Goal: Information Seeking & Learning: Learn about a topic

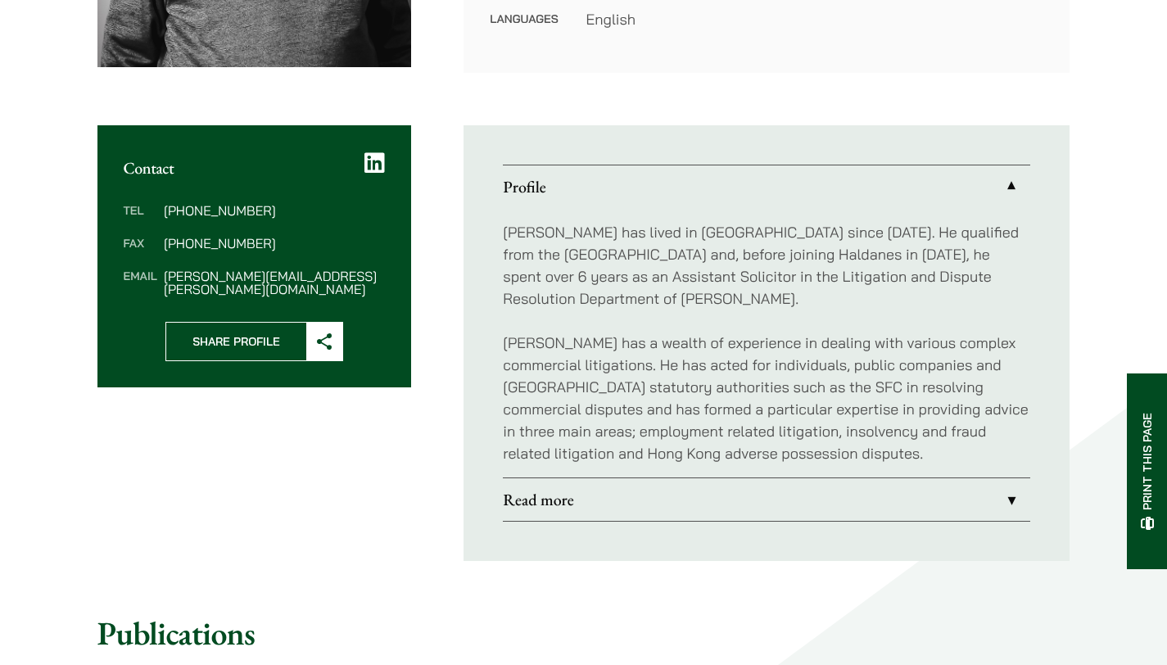
scroll to position [536, 0]
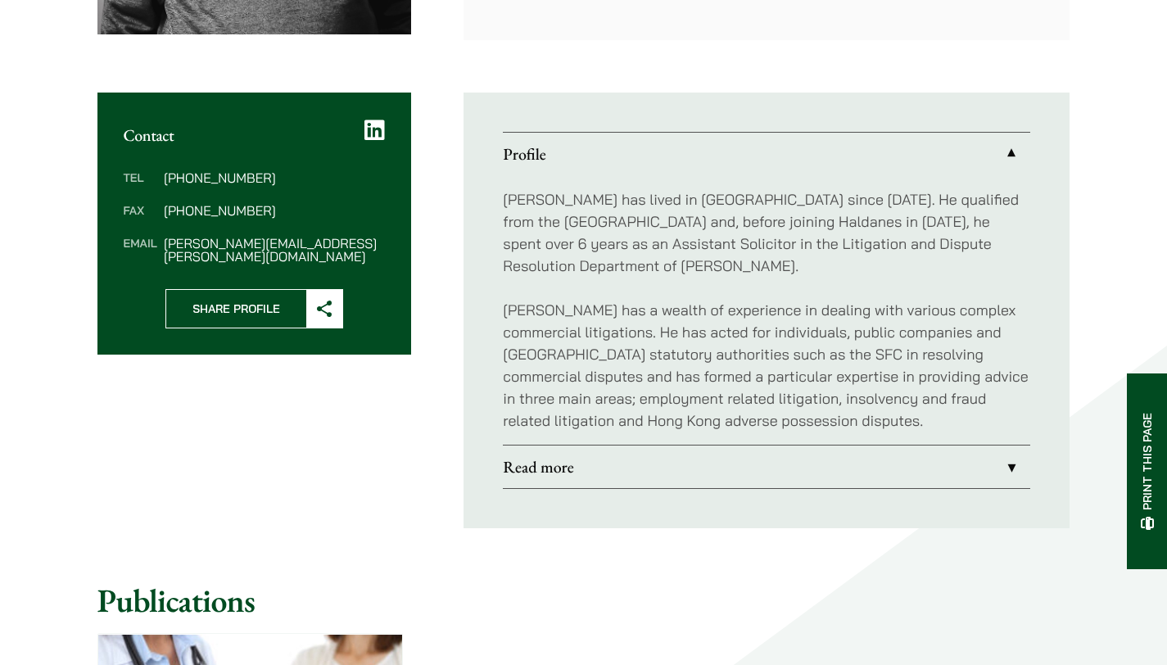
click at [926, 467] on link "Read more" at bounding box center [766, 467] width 527 height 43
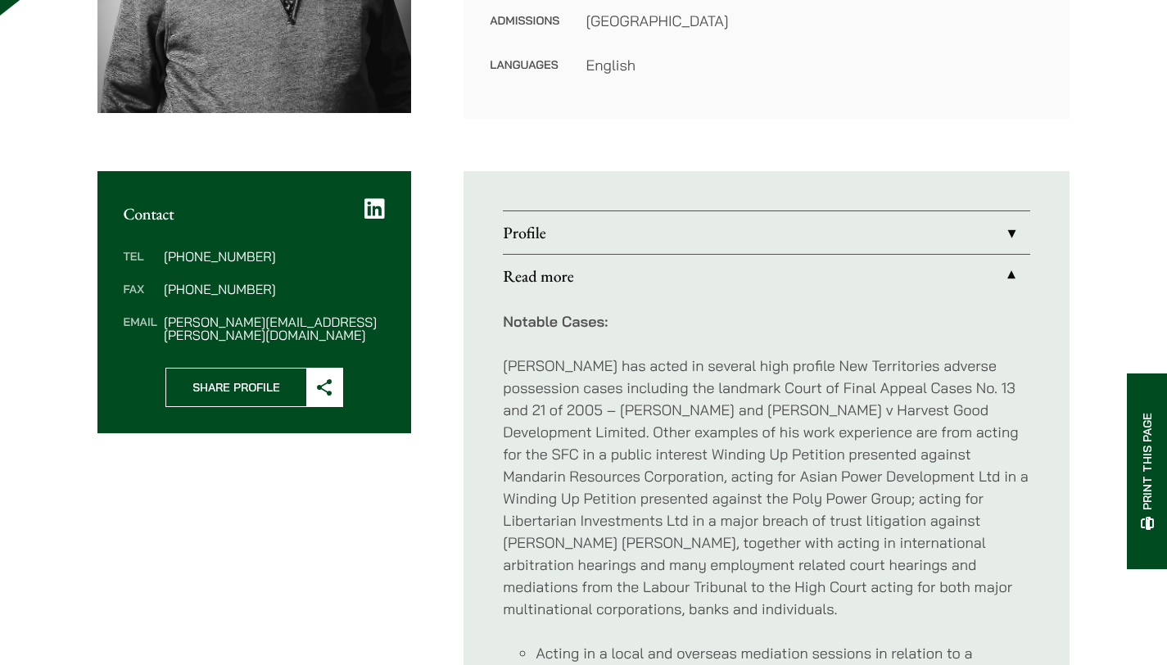
scroll to position [433, 0]
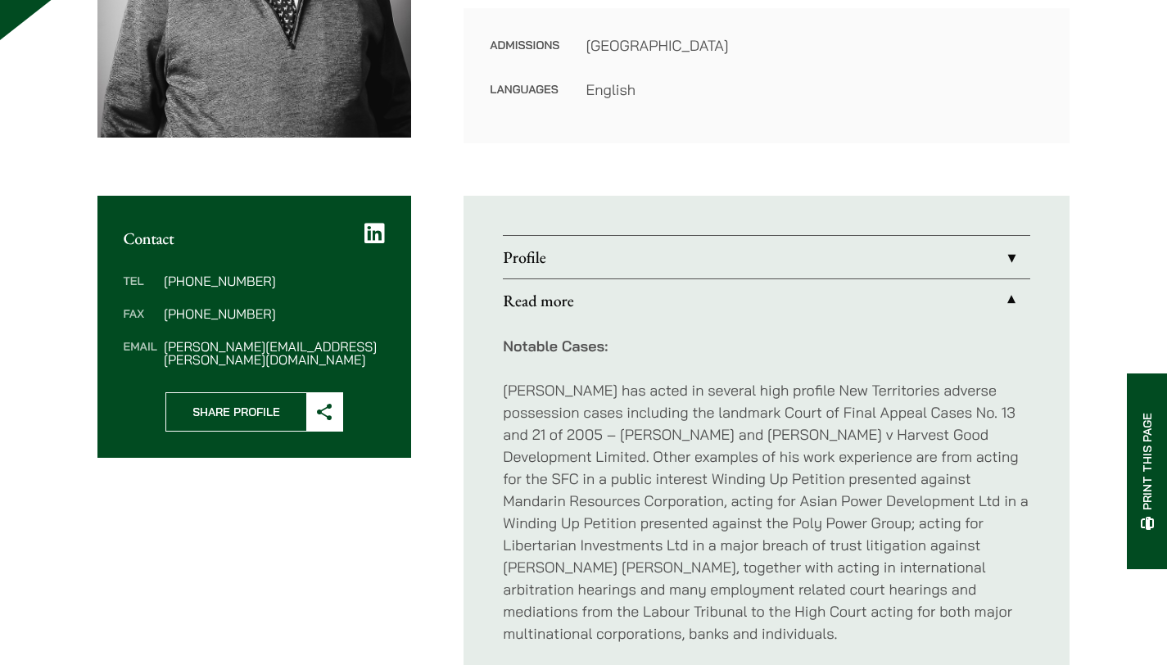
click at [812, 292] on link "Read more" at bounding box center [766, 300] width 527 height 43
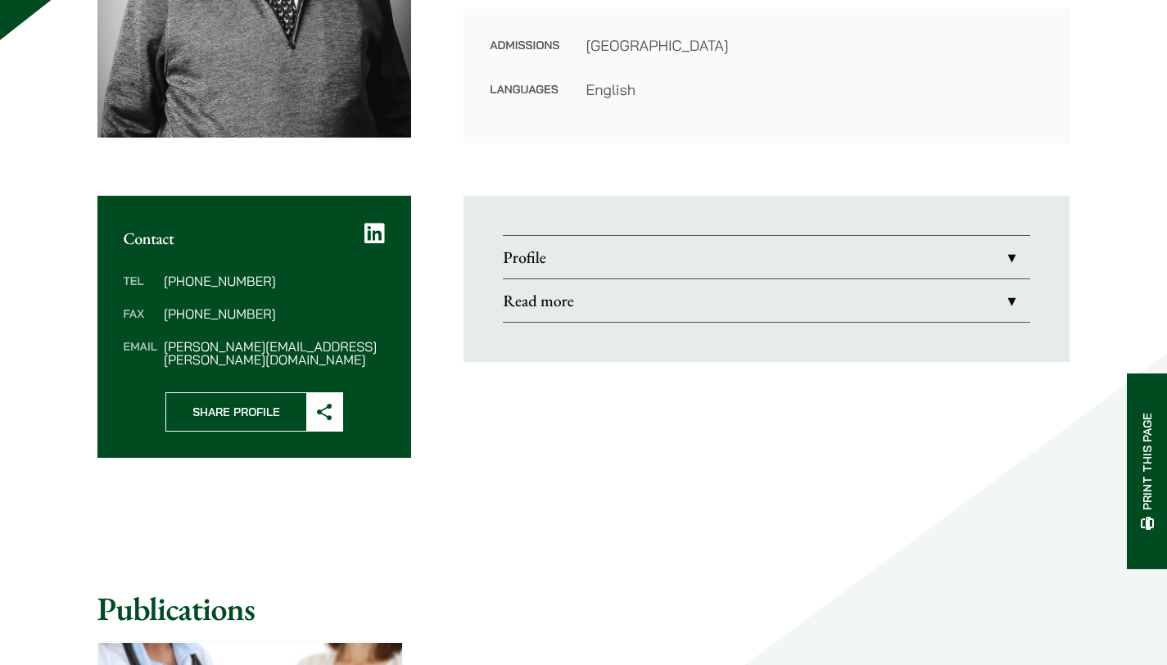
click at [834, 260] on link "Profile" at bounding box center [766, 257] width 527 height 43
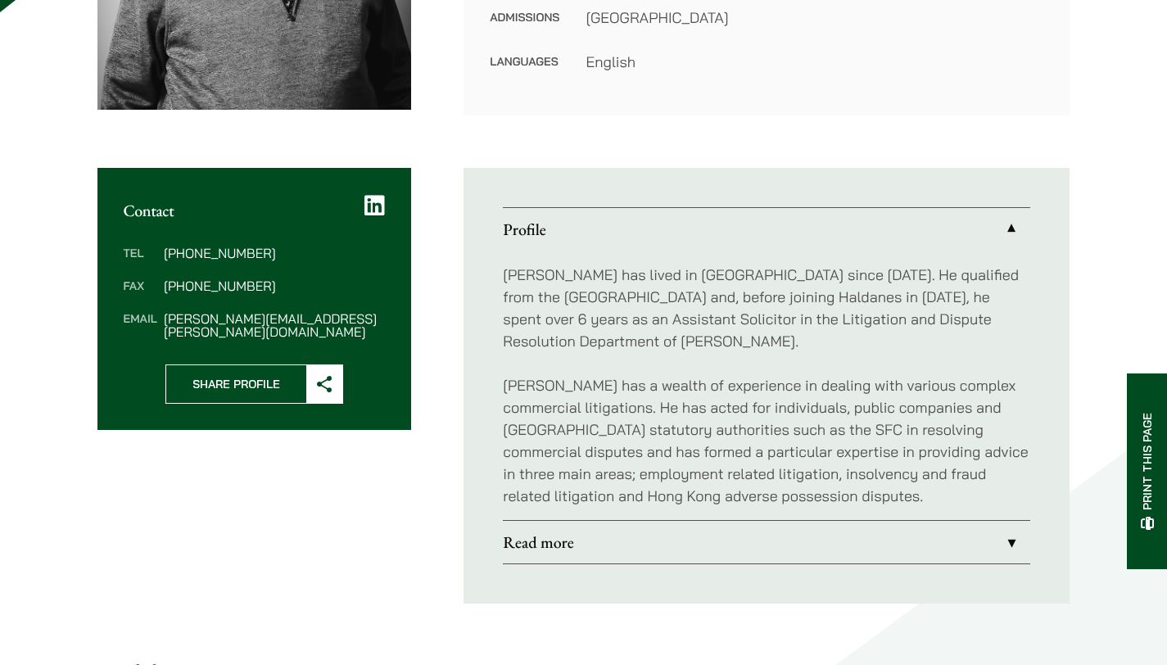
scroll to position [466, 0]
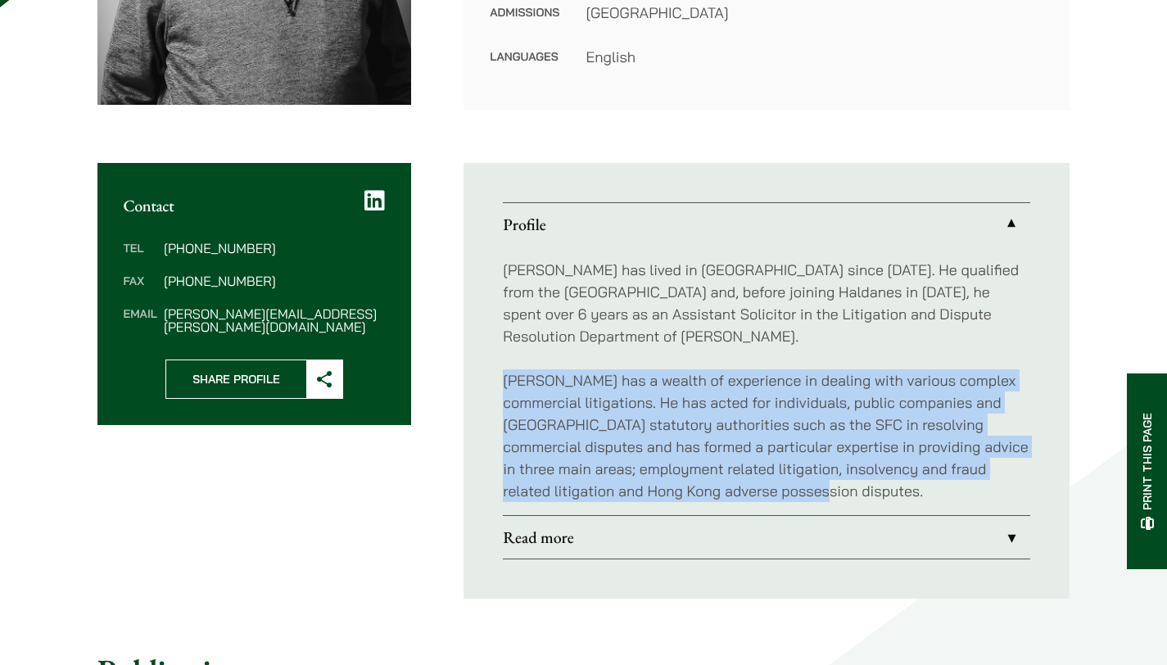
drag, startPoint x: 796, startPoint y: 491, endPoint x: 464, endPoint y: 382, distance: 349.1
click at [464, 382] on ul "Profile Patrick has lived in Hong Kong since 1972. He qualified from the Univer…" at bounding box center [767, 381] width 606 height 436
copy p "Patrick has a wealth of experience in dealing with various complex commercial l…"
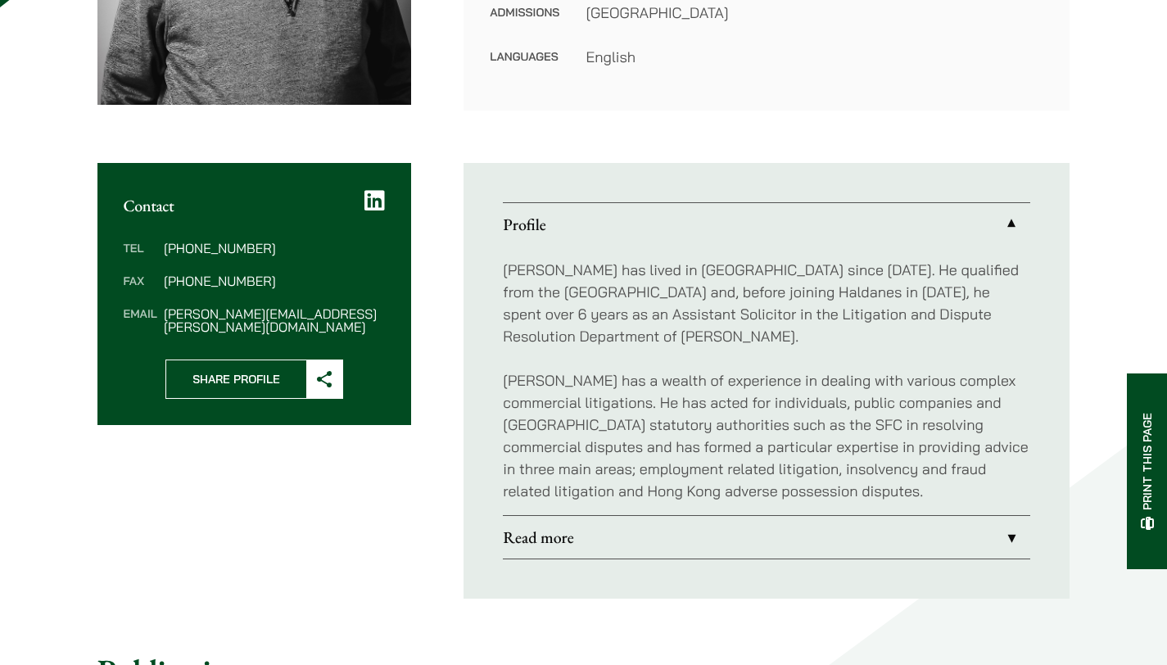
click at [629, 343] on p "Patrick has lived in Hong Kong since 1972. He qualified from the University of …" at bounding box center [766, 303] width 527 height 88
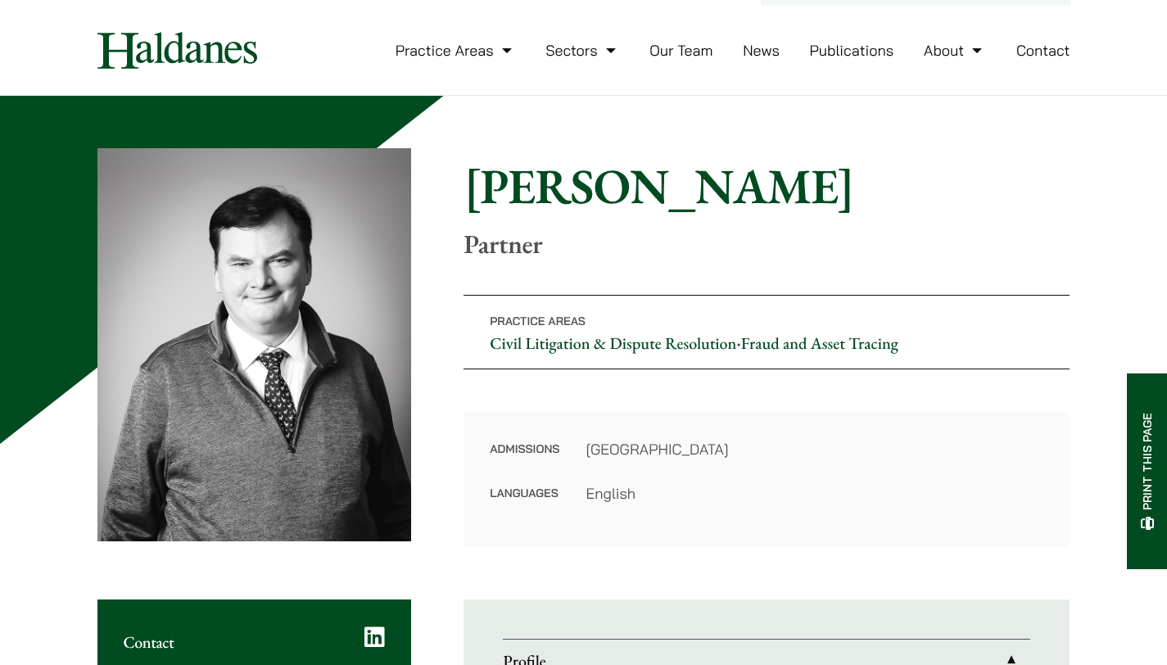
scroll to position [26, 0]
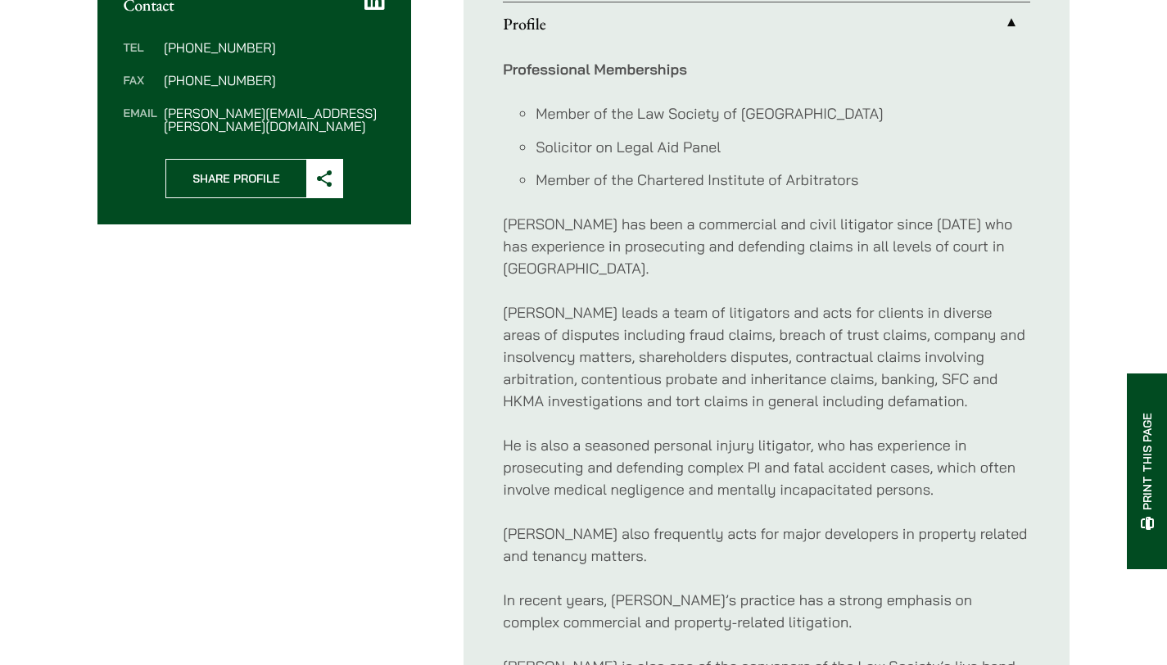
scroll to position [669, 0]
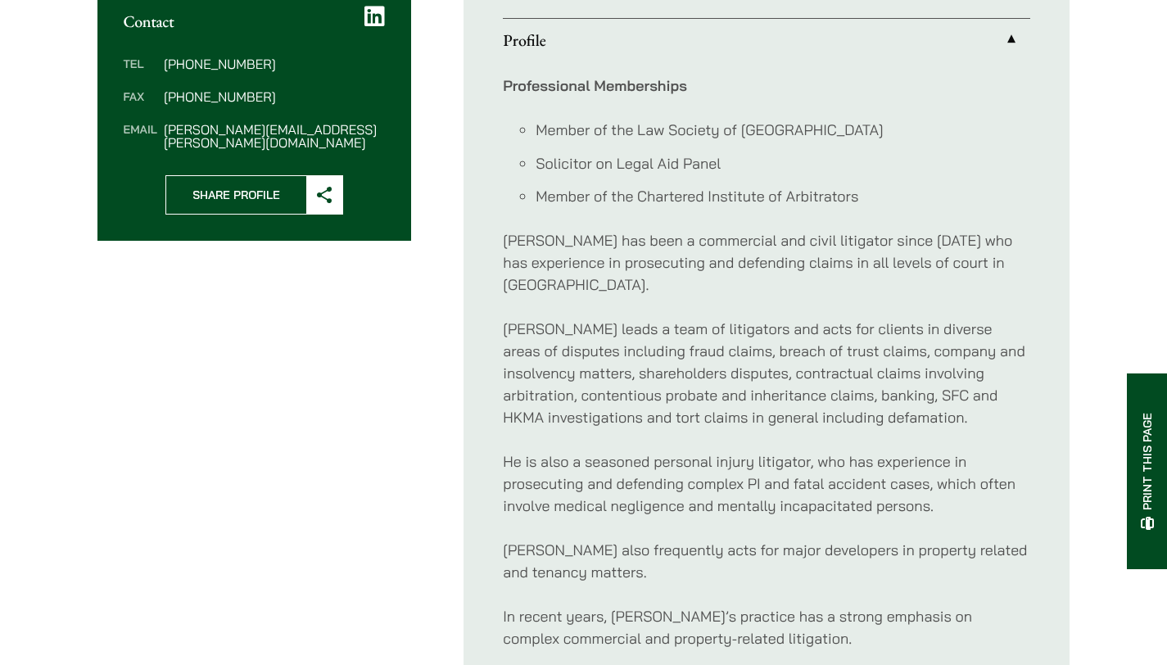
click at [771, 269] on p "[PERSON_NAME] has been a commercial and civil litigator since [DATE] who has ex…" at bounding box center [766, 262] width 527 height 66
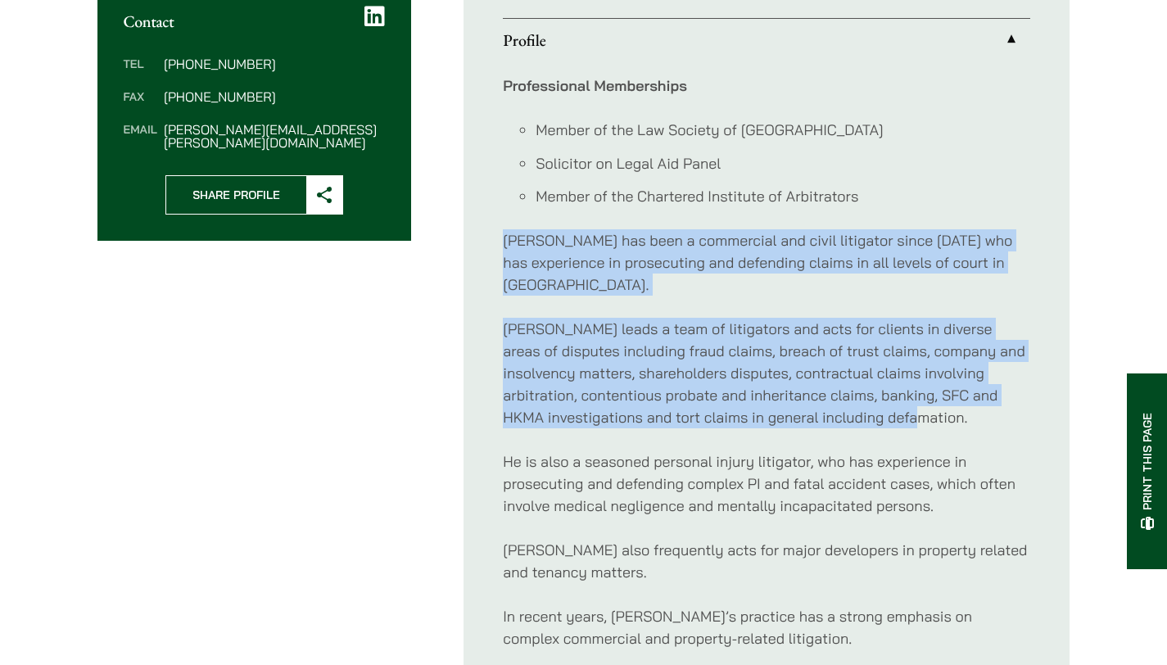
drag, startPoint x: 934, startPoint y: 396, endPoint x: 491, endPoint y: 241, distance: 470.4
click at [491, 241] on ul "Profile Professional Memberships Member of the Law Society of [GEOGRAPHIC_DATA]…" at bounding box center [767, 407] width 606 height 856
copy div "Paul has been a commercial and civil litigator since 1998 who has experience in…"
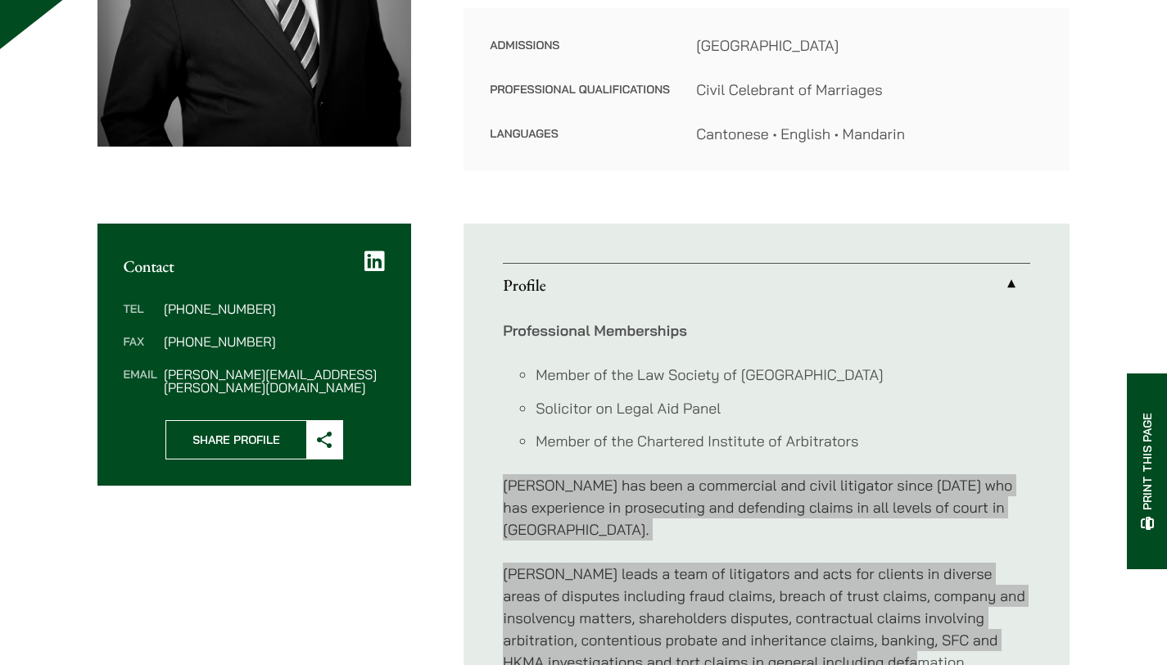
scroll to position [0, 0]
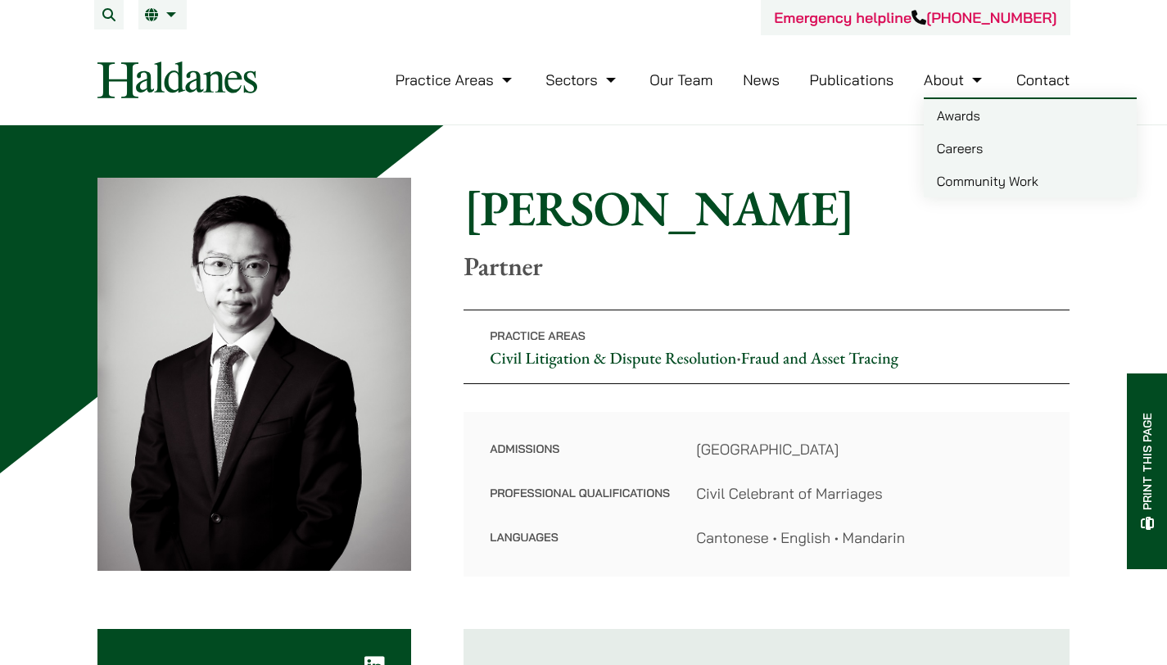
click at [948, 82] on link "About" at bounding box center [955, 79] width 62 height 19
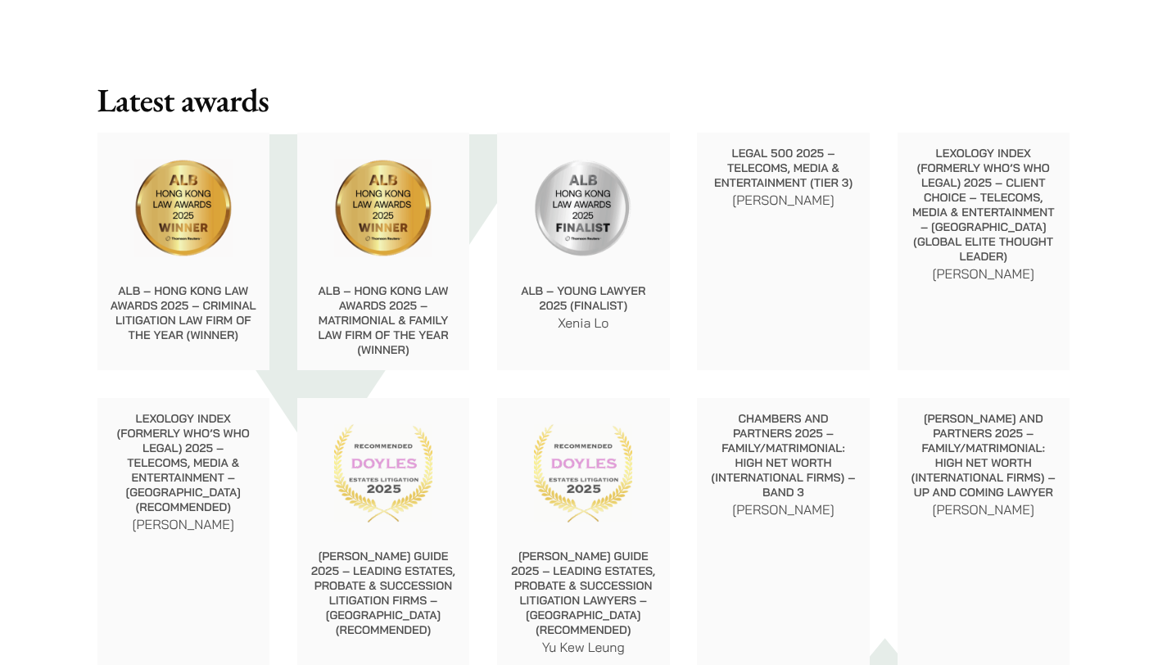
scroll to position [1644, 0]
